Goal: Information Seeking & Learning: Check status

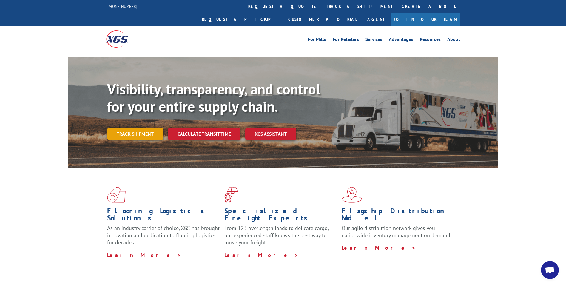
click at [144, 127] on link "Track shipment" at bounding box center [135, 133] width 56 height 13
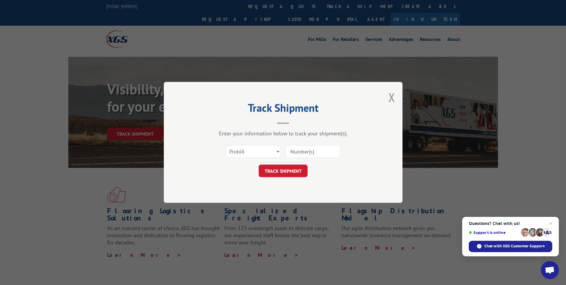
click at [301, 150] on input at bounding box center [312, 151] width 55 height 13
type input "17496779"
click at [269, 167] on button "TRACK SHIPMENT" at bounding box center [283, 171] width 49 height 13
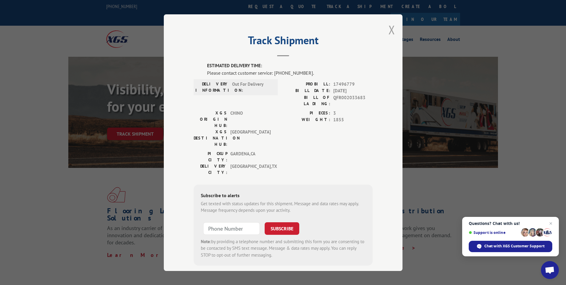
click at [393, 29] on button "Close modal" at bounding box center [392, 30] width 7 height 16
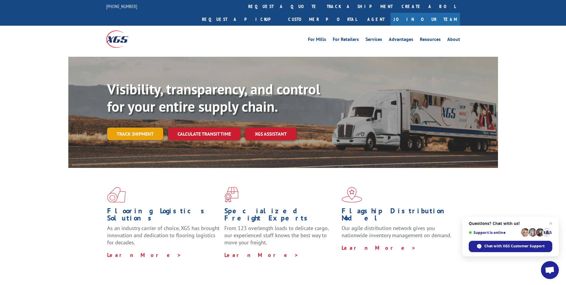
click at [130, 127] on link "Track shipment" at bounding box center [135, 133] width 56 height 13
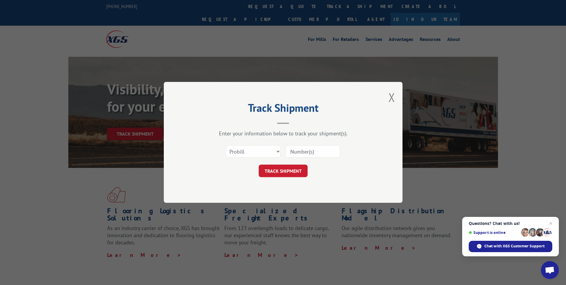
click at [304, 157] on input at bounding box center [312, 151] width 55 height 13
type input "17496779"
click at [287, 171] on button "TRACK SHIPMENT" at bounding box center [283, 171] width 49 height 13
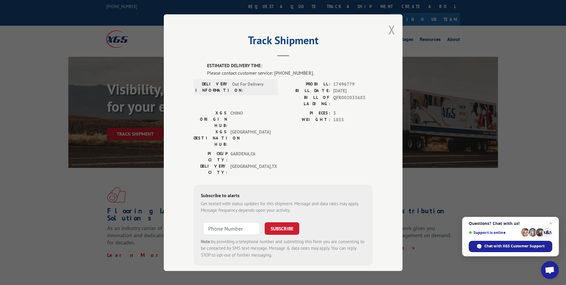
click at [390, 29] on button "Close modal" at bounding box center [392, 30] width 7 height 16
